Goal: Manage account settings

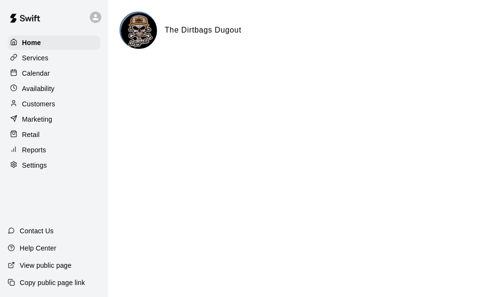
click at [39, 73] on p "Calendar" at bounding box center [36, 74] width 28 height 10
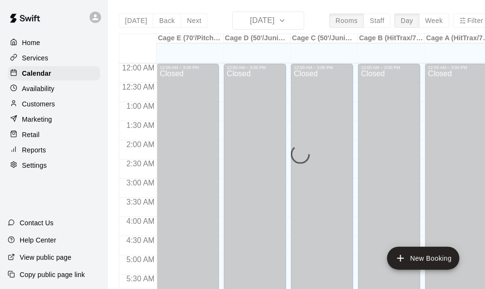
scroll to position [647, 0]
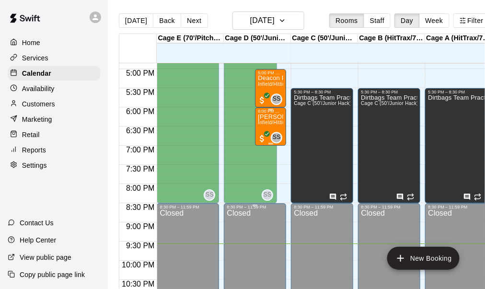
click at [277, 124] on span "Infield/Hitting Lesson (Cage/Field Deposit)" at bounding box center [306, 122] width 97 height 5
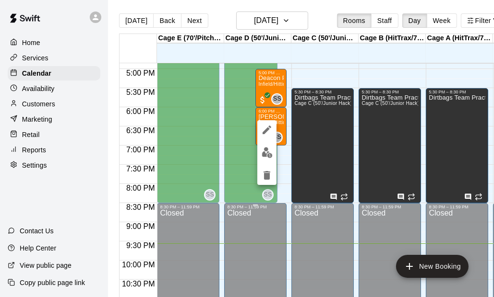
click at [296, 21] on div at bounding box center [247, 148] width 494 height 297
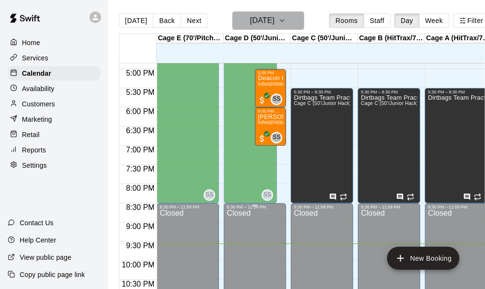
click at [284, 21] on icon "button" at bounding box center [283, 21] width 4 height 2
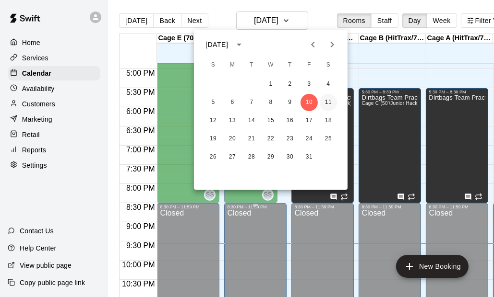
click at [330, 101] on button "11" at bounding box center [327, 102] width 17 height 17
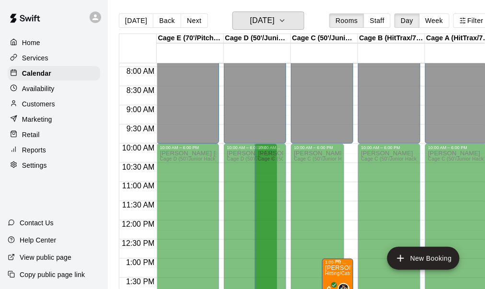
scroll to position [359, 0]
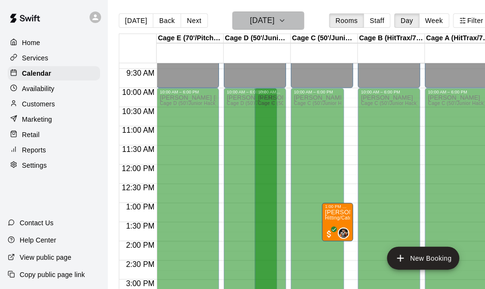
click at [286, 24] on icon "button" at bounding box center [283, 21] width 8 height 12
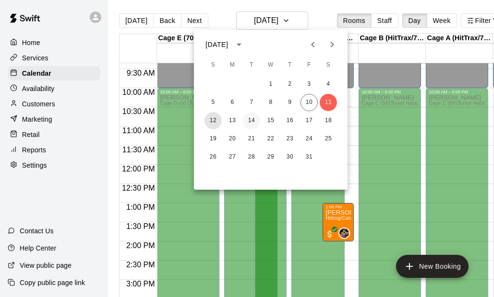
drag, startPoint x: 213, startPoint y: 122, endPoint x: 251, endPoint y: 129, distance: 38.5
click at [212, 121] on button "12" at bounding box center [212, 120] width 17 height 17
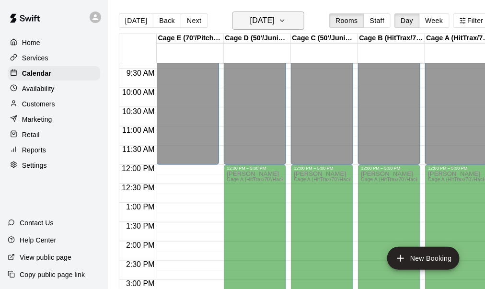
click at [286, 19] on icon "button" at bounding box center [283, 21] width 8 height 12
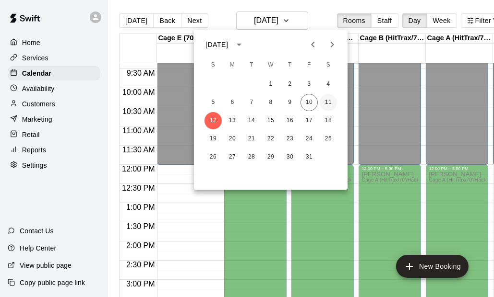
click at [332, 101] on button "11" at bounding box center [327, 102] width 17 height 17
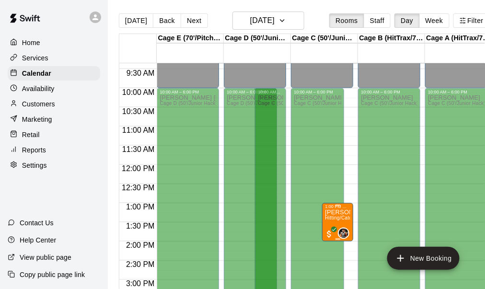
click at [339, 213] on p "[PERSON_NAME] [PERSON_NAME]" at bounding box center [337, 213] width 25 height 0
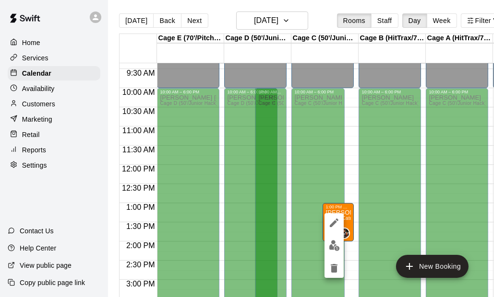
click at [332, 246] on img "edit" at bounding box center [334, 245] width 11 height 11
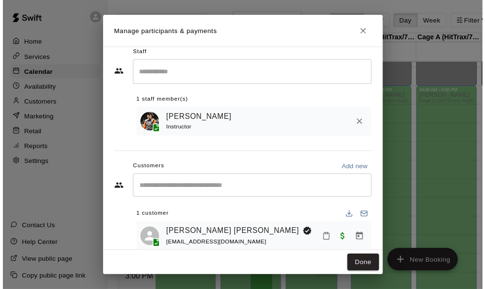
scroll to position [29, 0]
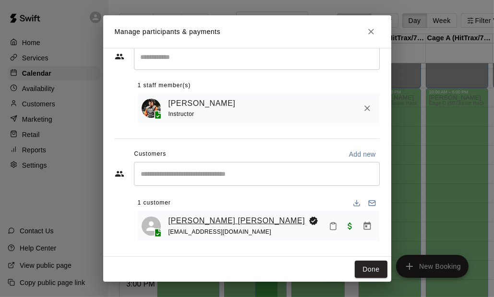
click at [210, 219] on link "[PERSON_NAME] [PERSON_NAME]" at bounding box center [236, 221] width 137 height 12
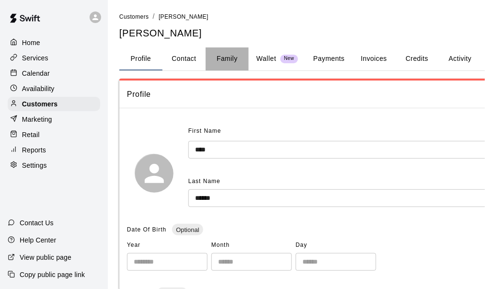
click at [222, 59] on button "Family" at bounding box center [227, 58] width 43 height 23
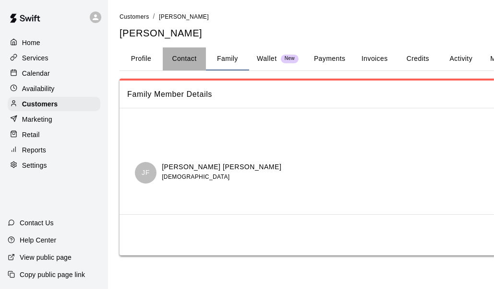
click at [180, 54] on button "Contact" at bounding box center [184, 58] width 43 height 23
select select "**"
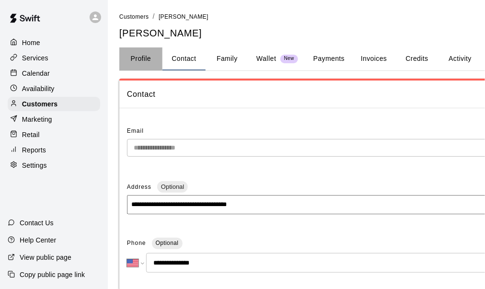
click at [152, 59] on button "Profile" at bounding box center [140, 58] width 43 height 23
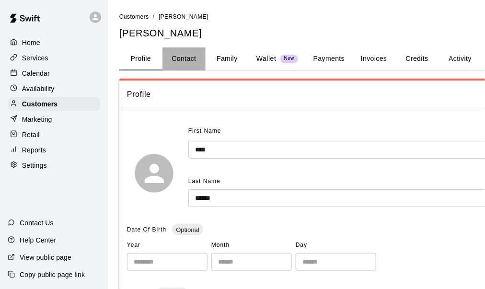
click at [187, 60] on button "Contact" at bounding box center [184, 58] width 43 height 23
select select "**"
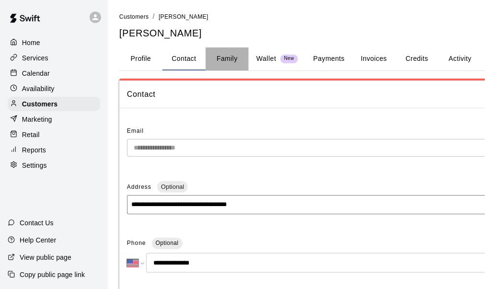
click at [233, 60] on button "Family" at bounding box center [227, 58] width 43 height 23
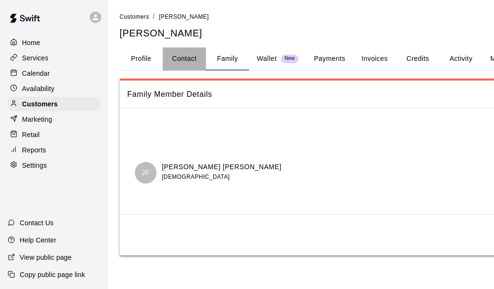
click at [190, 58] on button "Contact" at bounding box center [184, 58] width 43 height 23
select select "**"
